Goal: Information Seeking & Learning: Learn about a topic

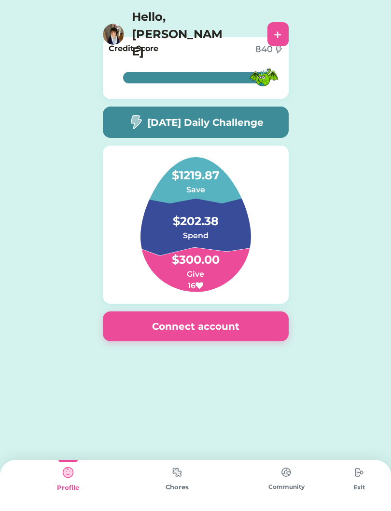
click at [128, 118] on img at bounding box center [135, 122] width 15 height 15
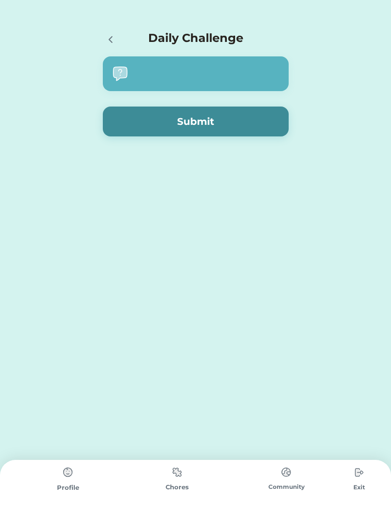
click at [140, 125] on button "Submit" at bounding box center [196, 122] width 186 height 30
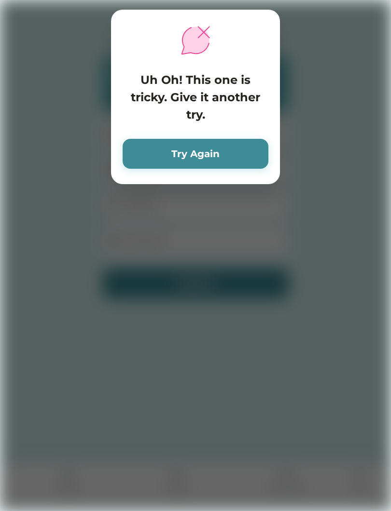
click at [259, 147] on button "Try Again" at bounding box center [196, 154] width 146 height 30
